Goal: Navigation & Orientation: Find specific page/section

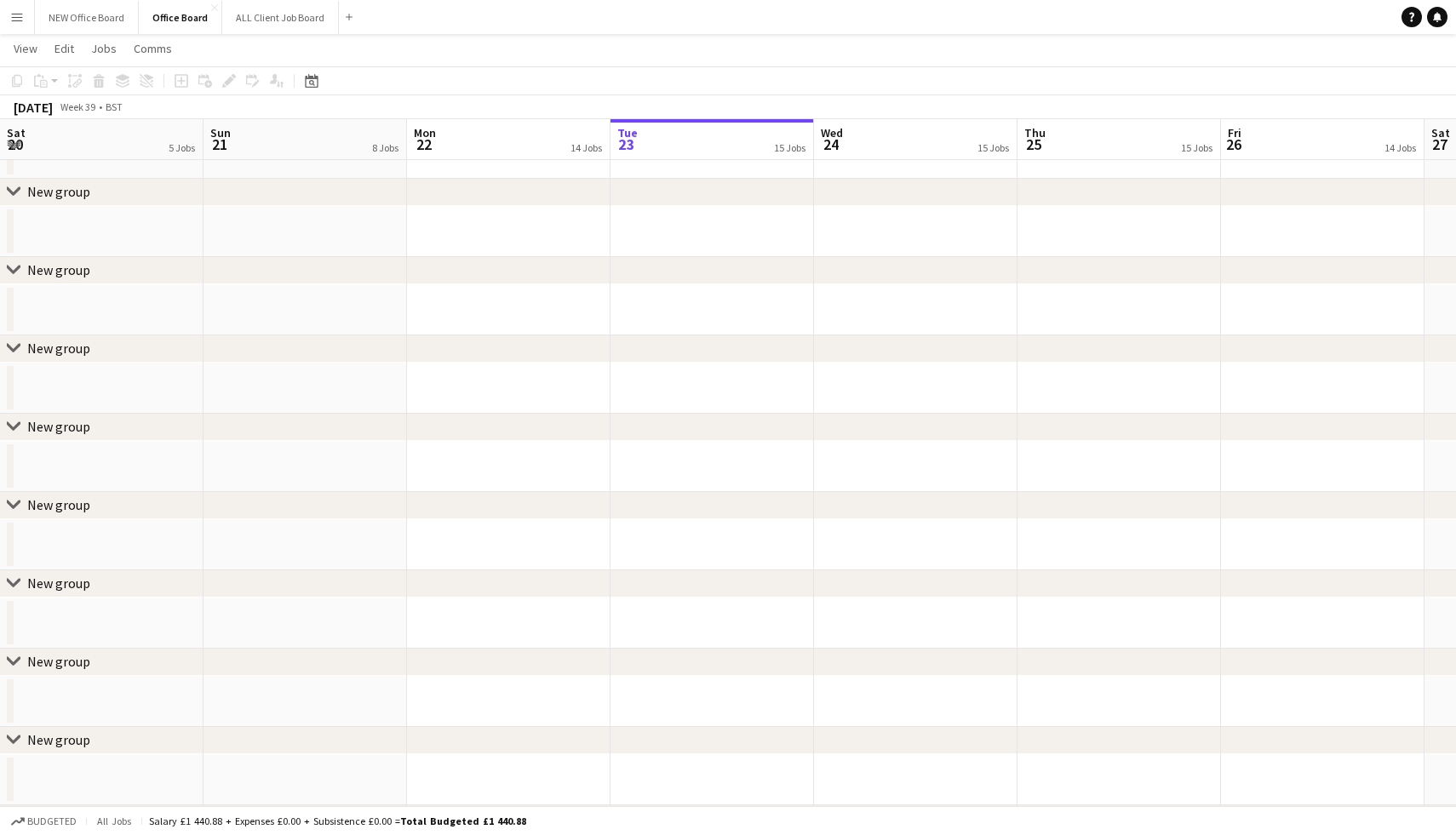
scroll to position [0, 407]
click at [1437, 18] on icon at bounding box center [1437, 16] width 9 height 9
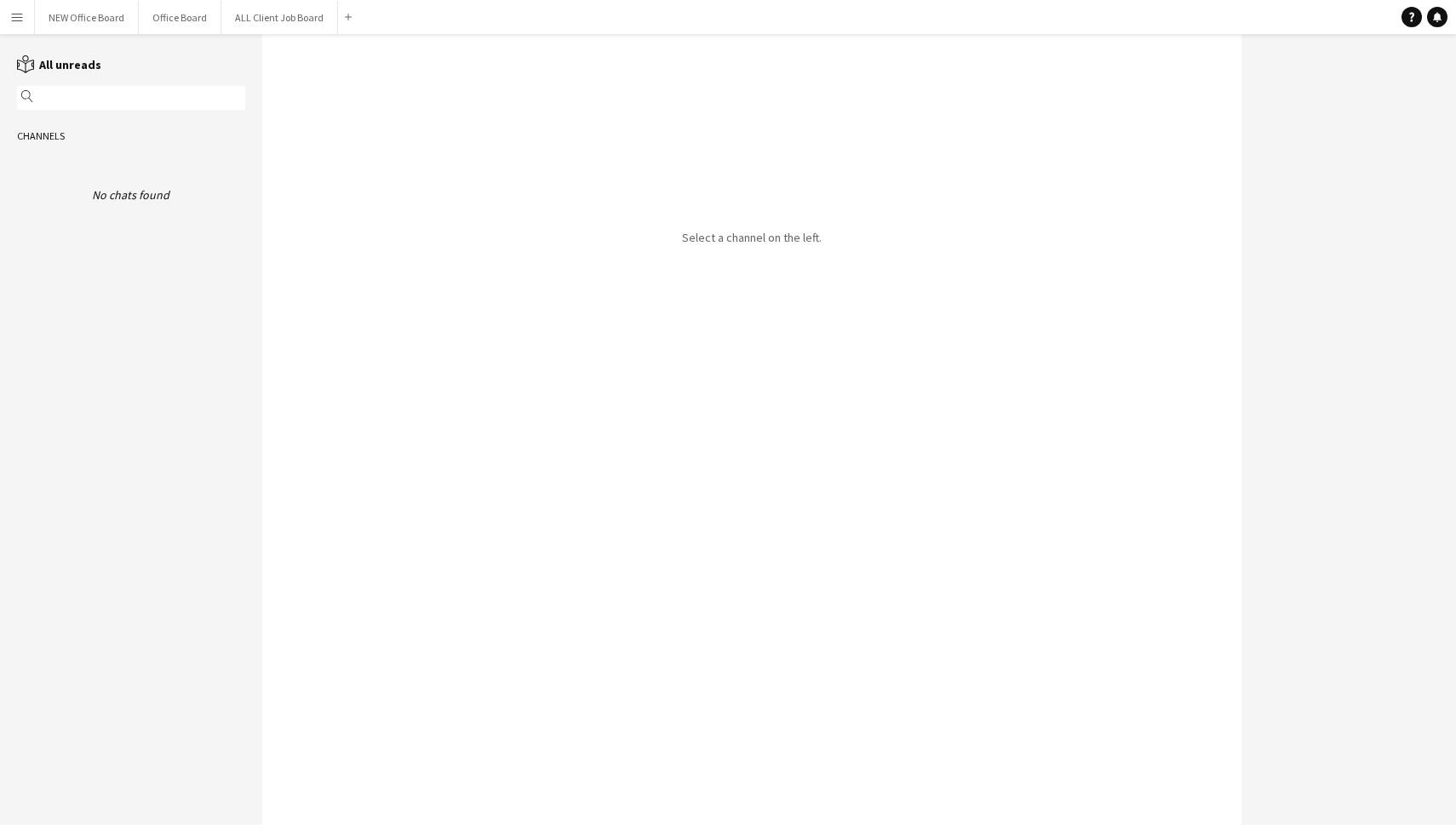
click at [8, 26] on button "Menu" at bounding box center [17, 17] width 34 height 34
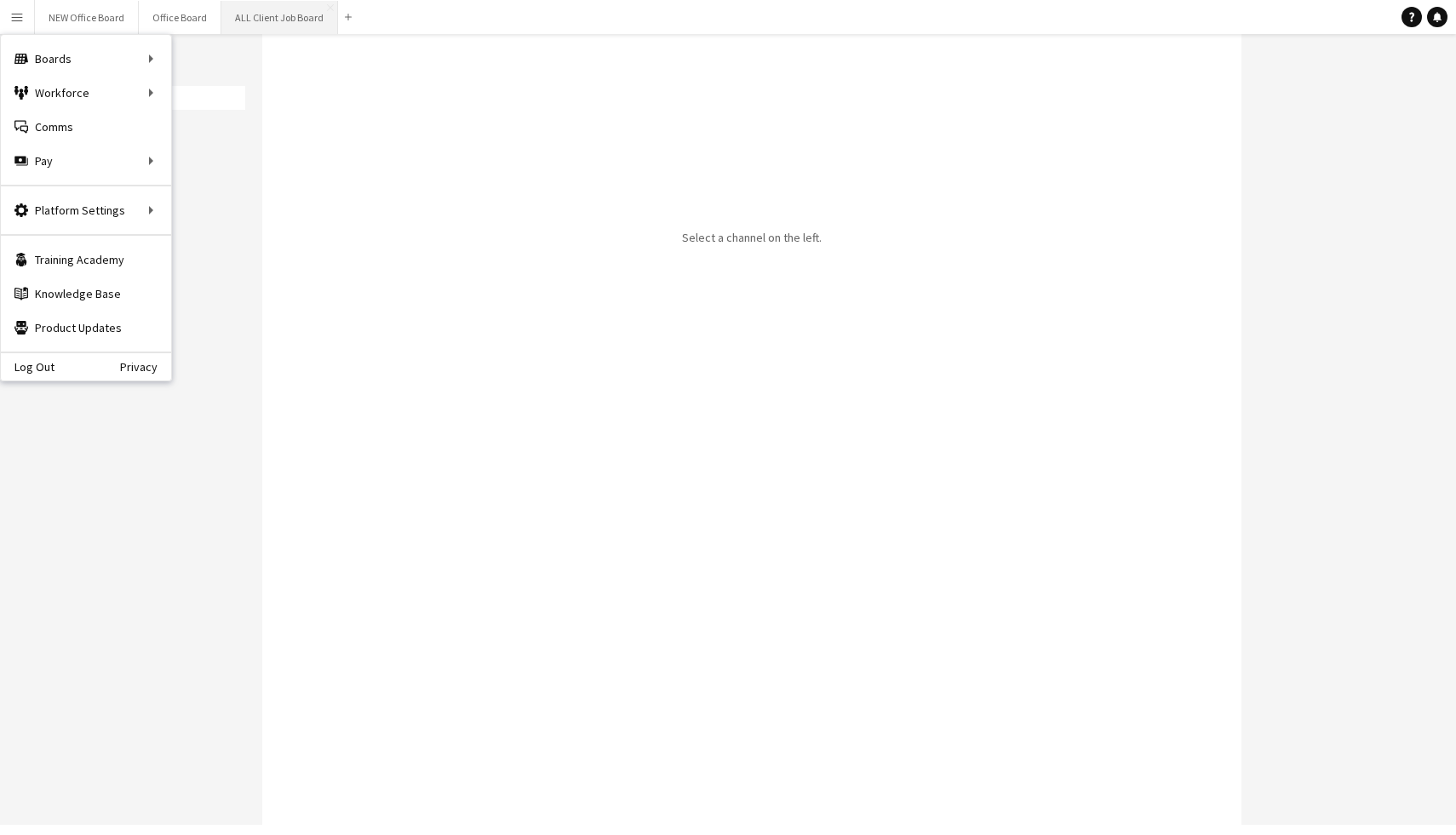
click at [256, 16] on button "ALL Client Job Board Close" at bounding box center [280, 18] width 116 height 33
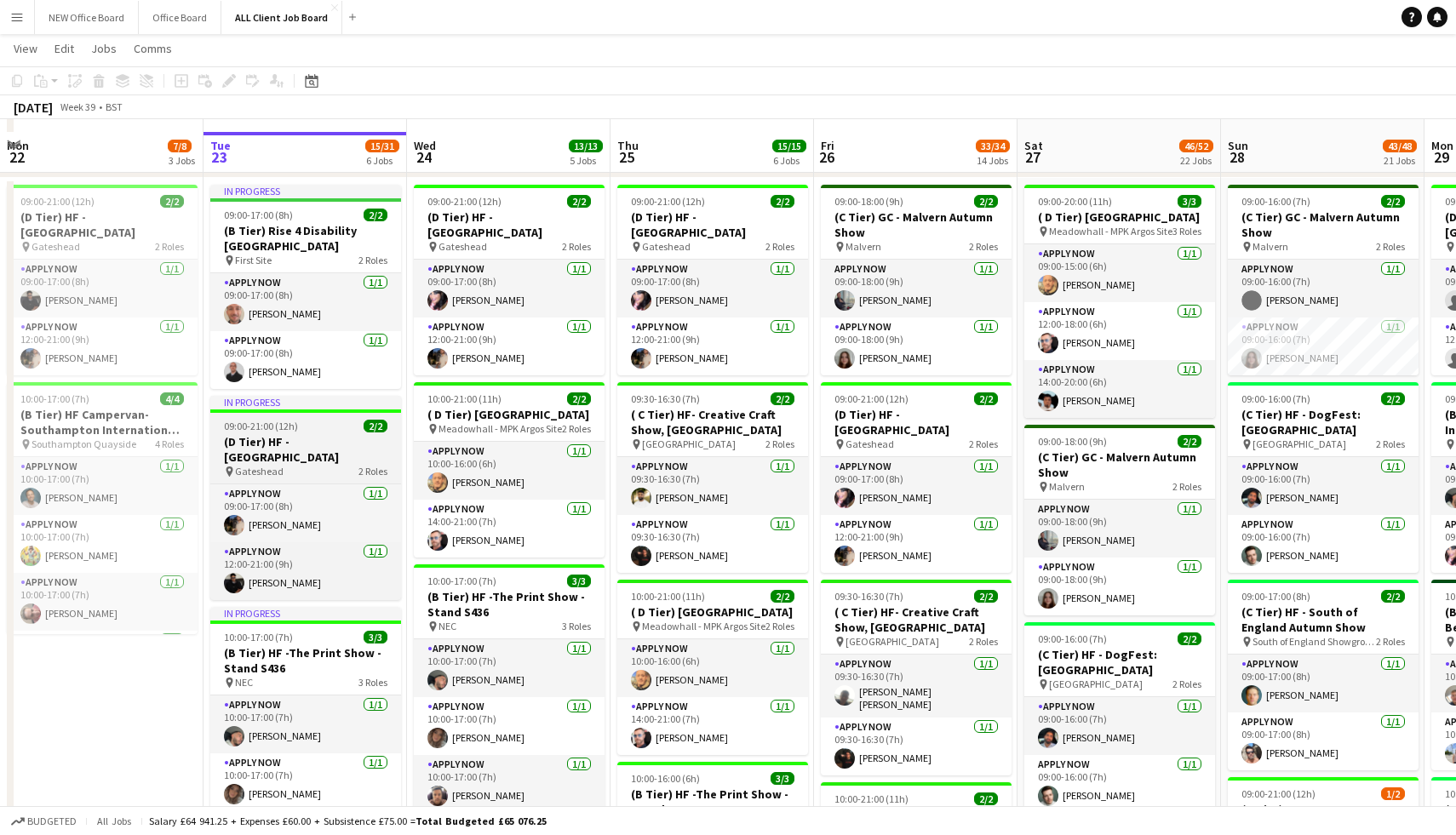
scroll to position [270, 0]
